Goal: Task Accomplishment & Management: Use online tool/utility

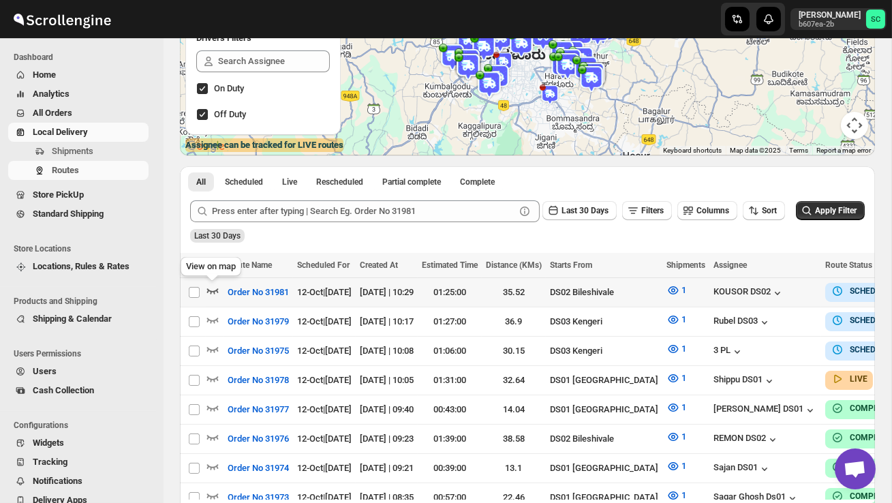
click at [210, 289] on icon "button" at bounding box center [213, 290] width 14 height 14
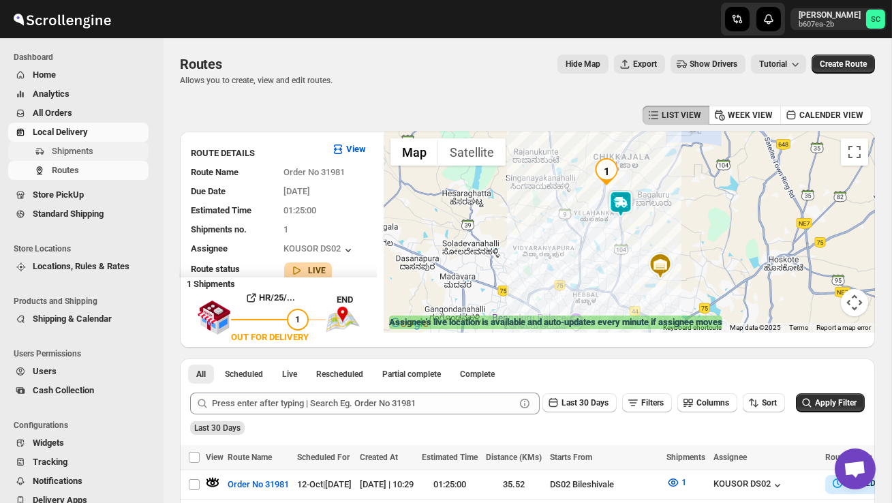
click at [93, 154] on span "Shipments" at bounding box center [73, 151] width 42 height 10
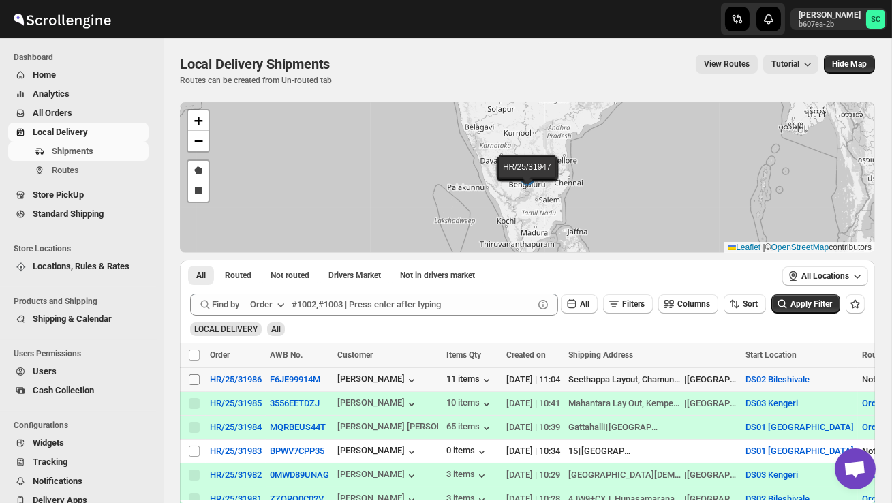
click at [191, 381] on input "Select shipment" at bounding box center [194, 379] width 11 height 11
checkbox input "true"
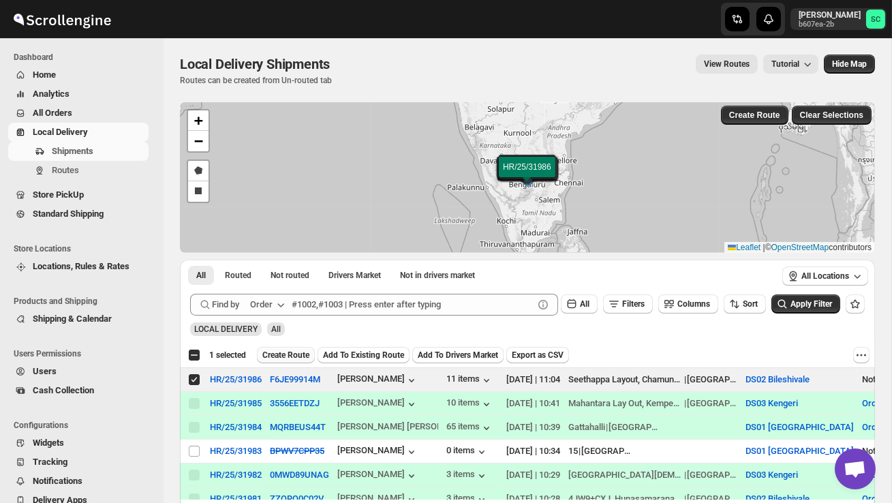
click at [282, 352] on span "Create Route" at bounding box center [285, 355] width 47 height 11
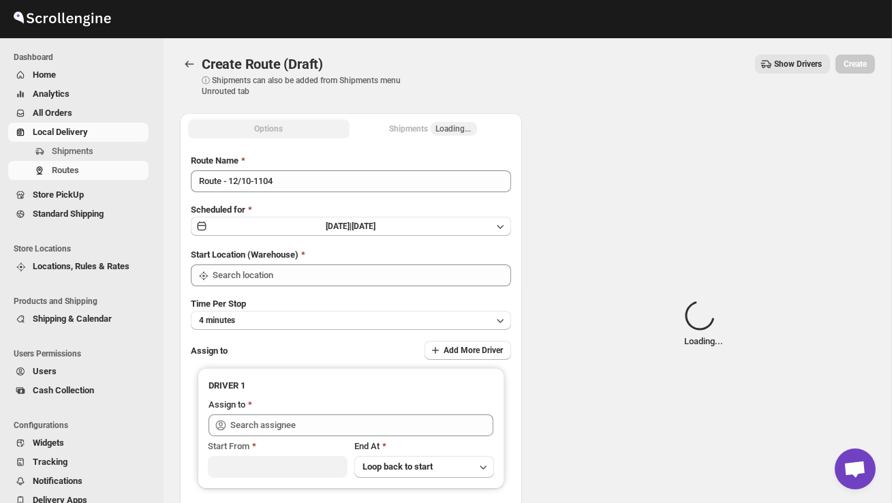
type input "DS02 Bileshivale"
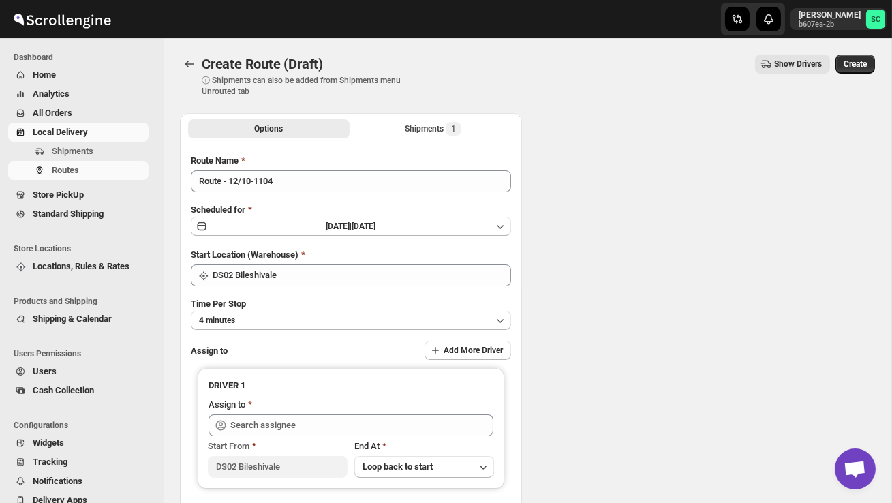
type input "DS02 Bileshivale"
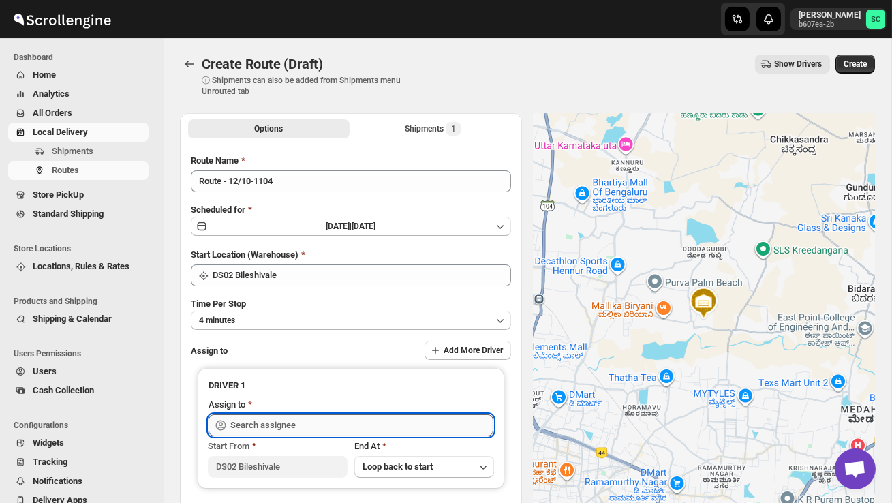
click at [289, 426] on input "text" at bounding box center [361, 425] width 263 height 22
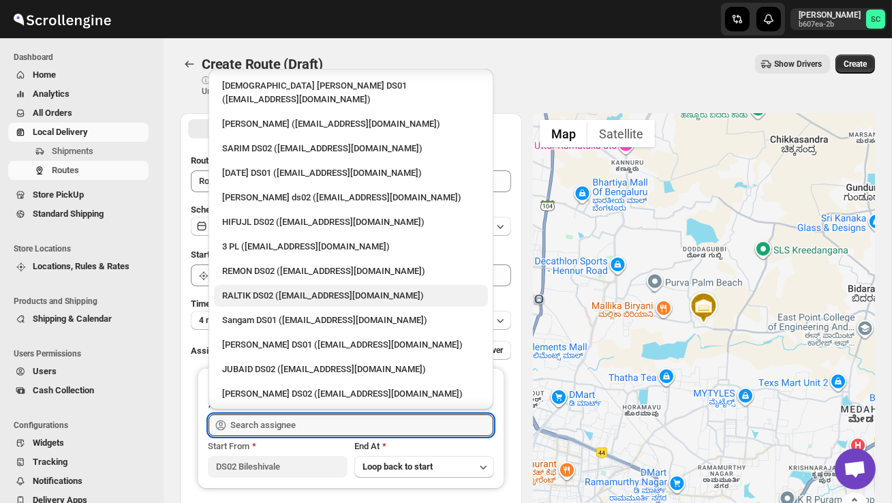
scroll to position [113, 0]
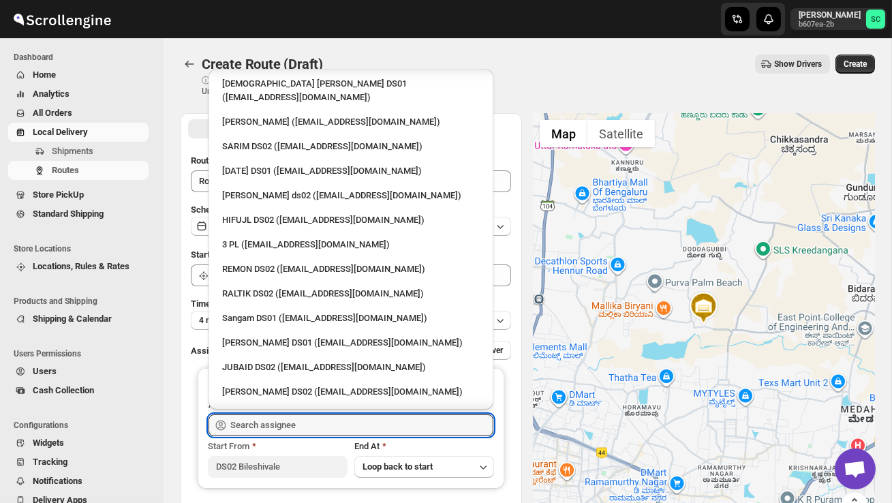
click at [287, 385] on div "[PERSON_NAME] DS02 ([EMAIL_ADDRESS][DOMAIN_NAME])" at bounding box center [351, 392] width 258 height 14
type input "[PERSON_NAME] DS02 ([EMAIL_ADDRESS][DOMAIN_NAME])"
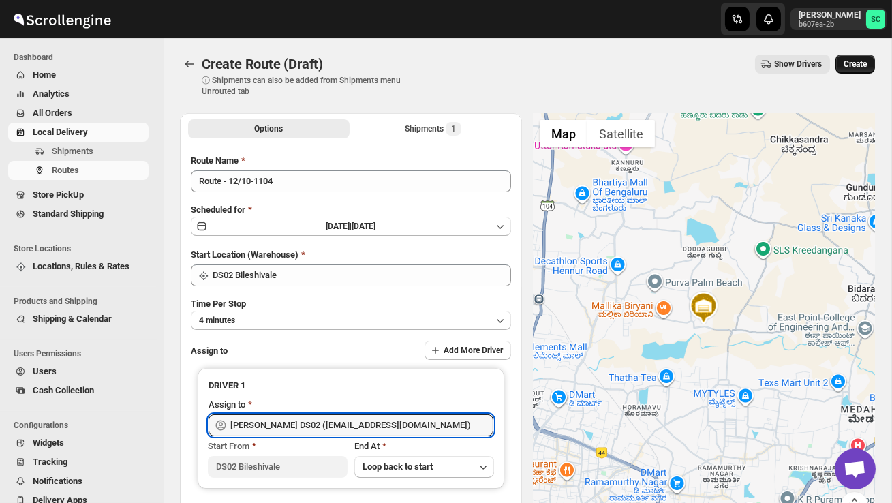
click at [853, 62] on span "Create" at bounding box center [854, 64] width 23 height 11
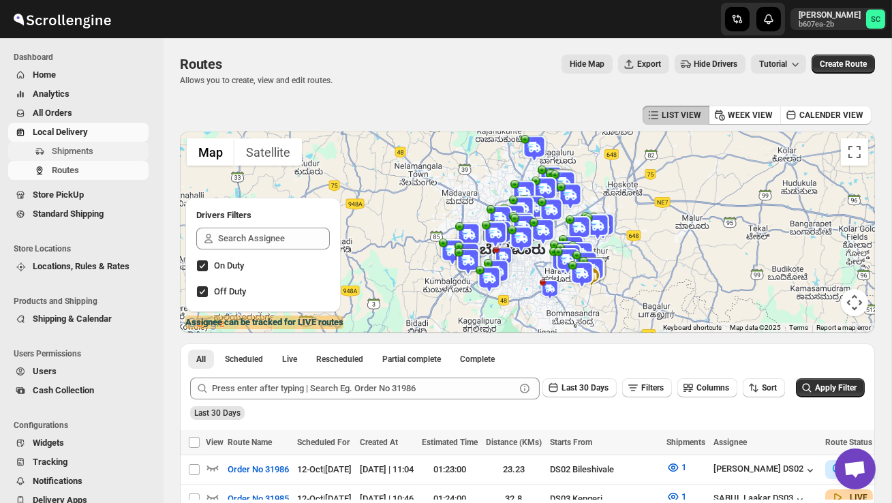
click at [82, 146] on span "Shipments" at bounding box center [73, 151] width 42 height 10
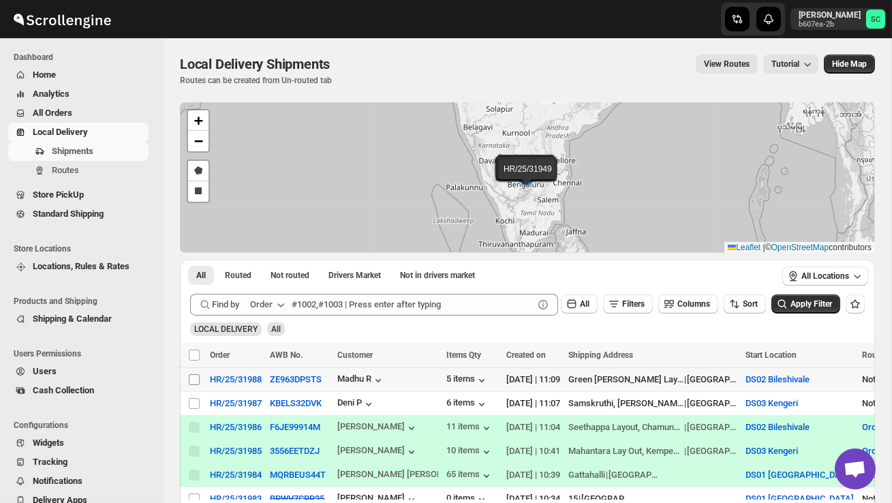
click at [194, 379] on input "Select shipment" at bounding box center [194, 379] width 11 height 11
checkbox input "true"
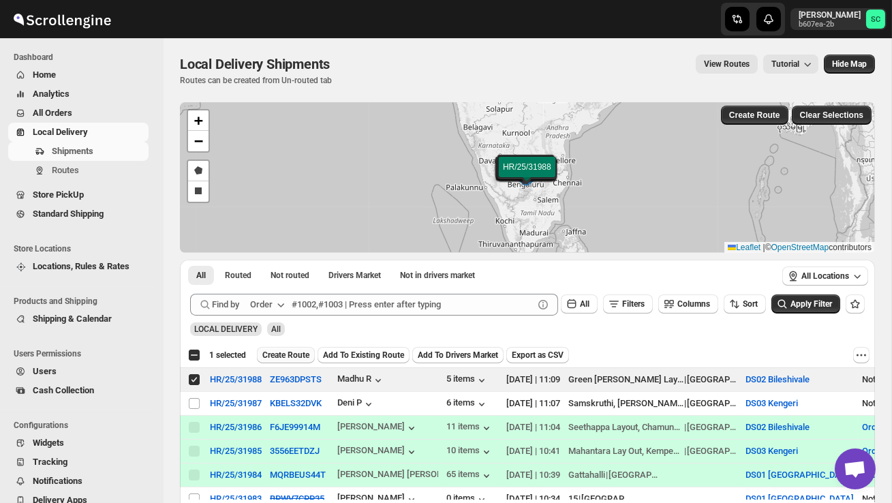
click at [285, 352] on span "Create Route" at bounding box center [285, 355] width 47 height 11
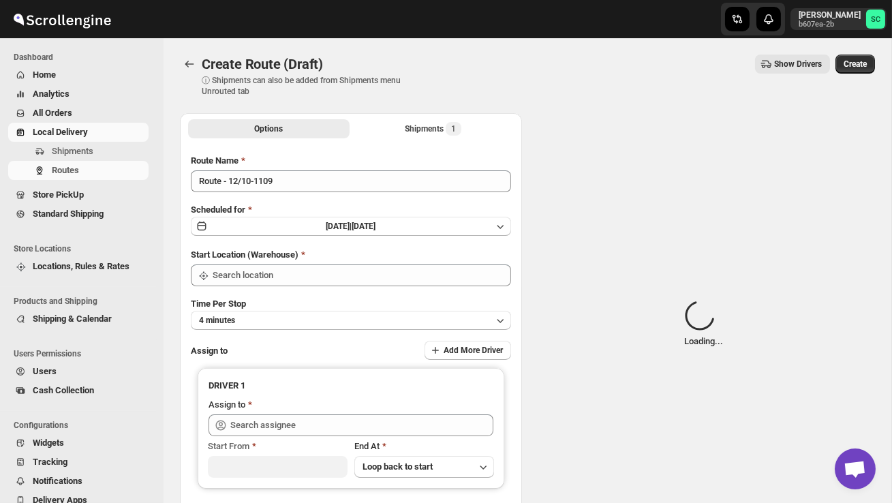
type input "DS02 Bileshivale"
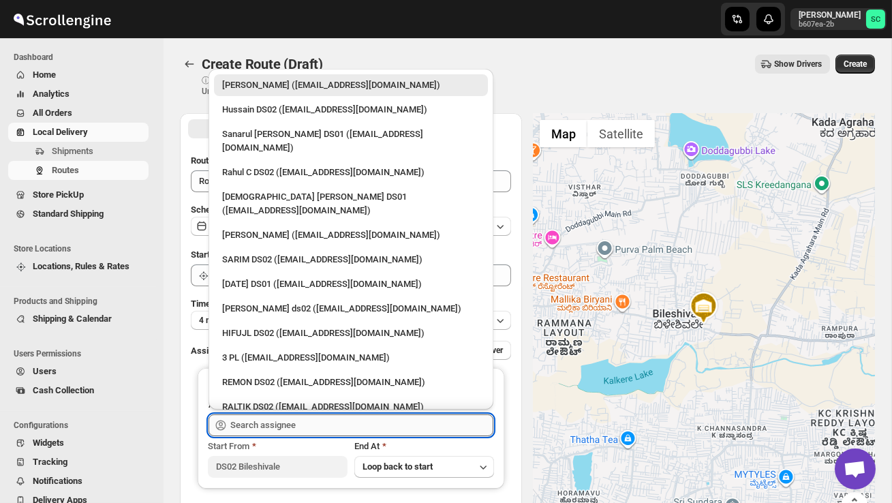
click at [266, 418] on input "text" at bounding box center [361, 425] width 263 height 22
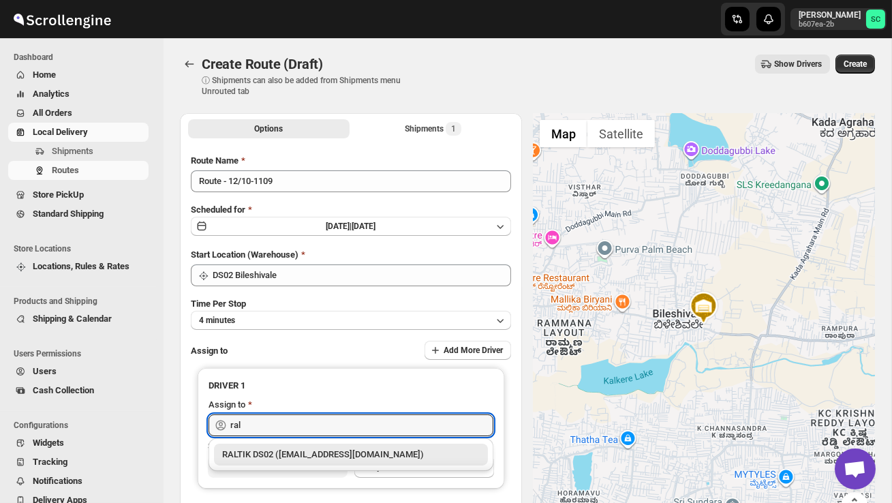
click at [279, 454] on div "RALTIK DS02 ([EMAIL_ADDRESS][DOMAIN_NAME])" at bounding box center [351, 455] width 258 height 14
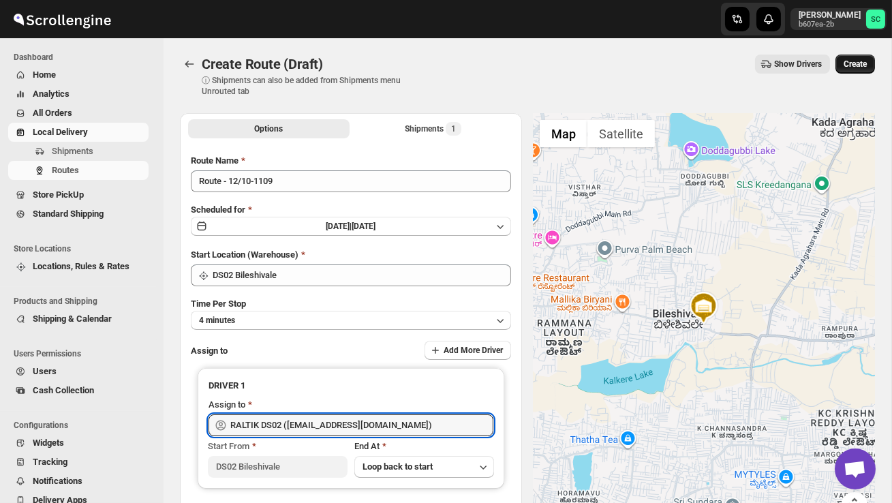
type input "RALTIK DS02 ([EMAIL_ADDRESS][DOMAIN_NAME])"
click at [853, 65] on span "Create" at bounding box center [854, 64] width 23 height 11
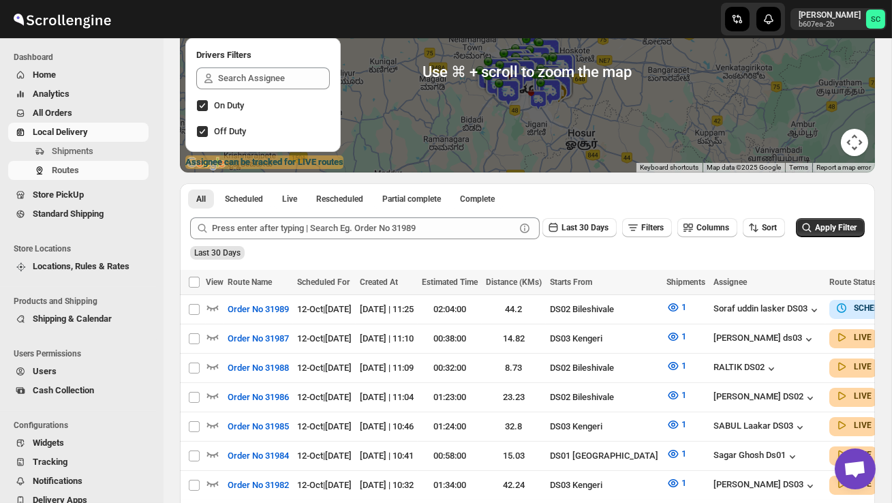
scroll to position [163, 0]
